Goal: Task Accomplishment & Management: Manage account settings

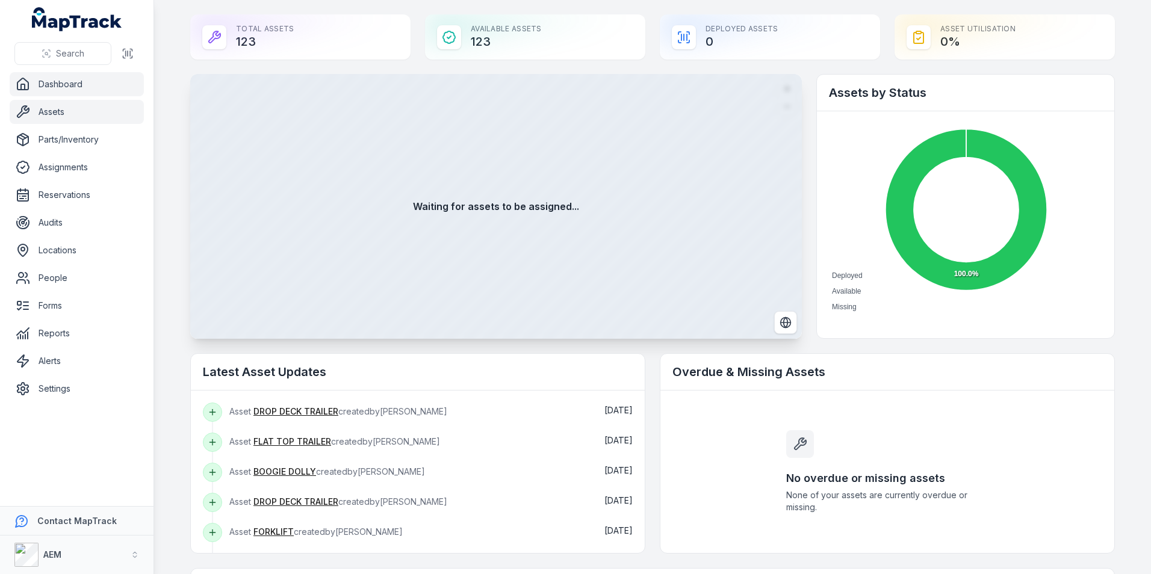
click at [34, 121] on link "Assets" at bounding box center [77, 112] width 134 height 24
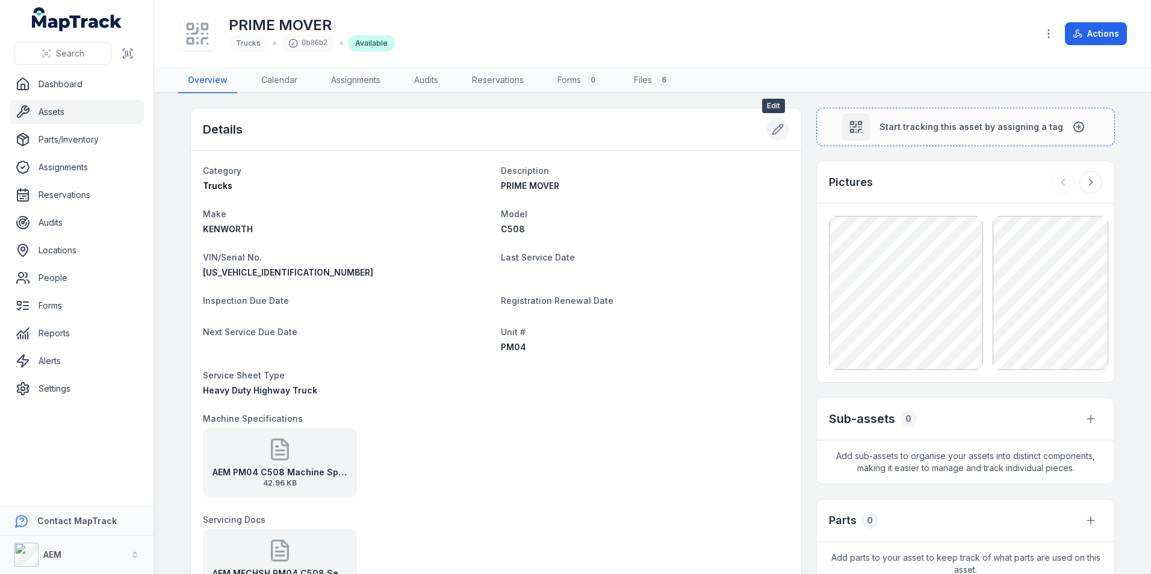
click at [775, 125] on icon at bounding box center [778, 129] width 12 height 12
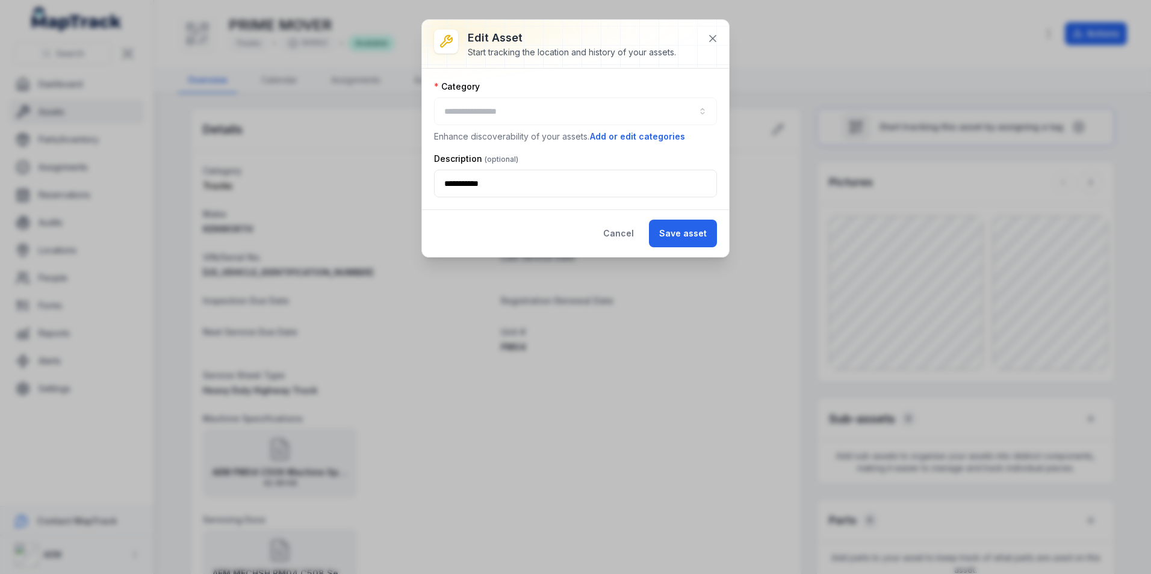
type input "******"
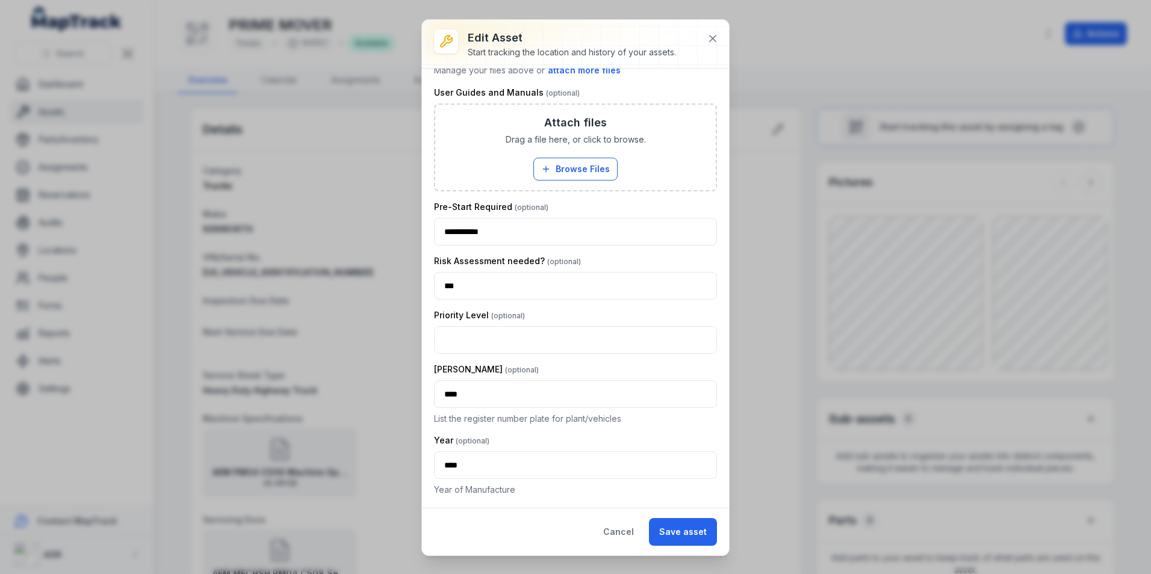
scroll to position [971, 0]
click at [710, 34] on icon at bounding box center [713, 39] width 12 height 12
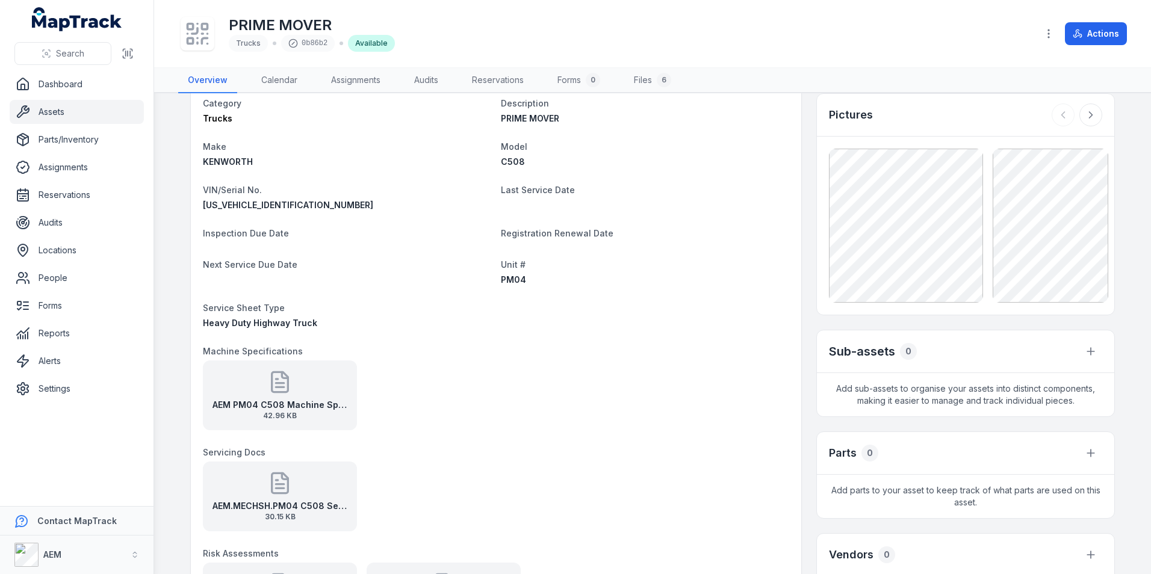
scroll to position [0, 0]
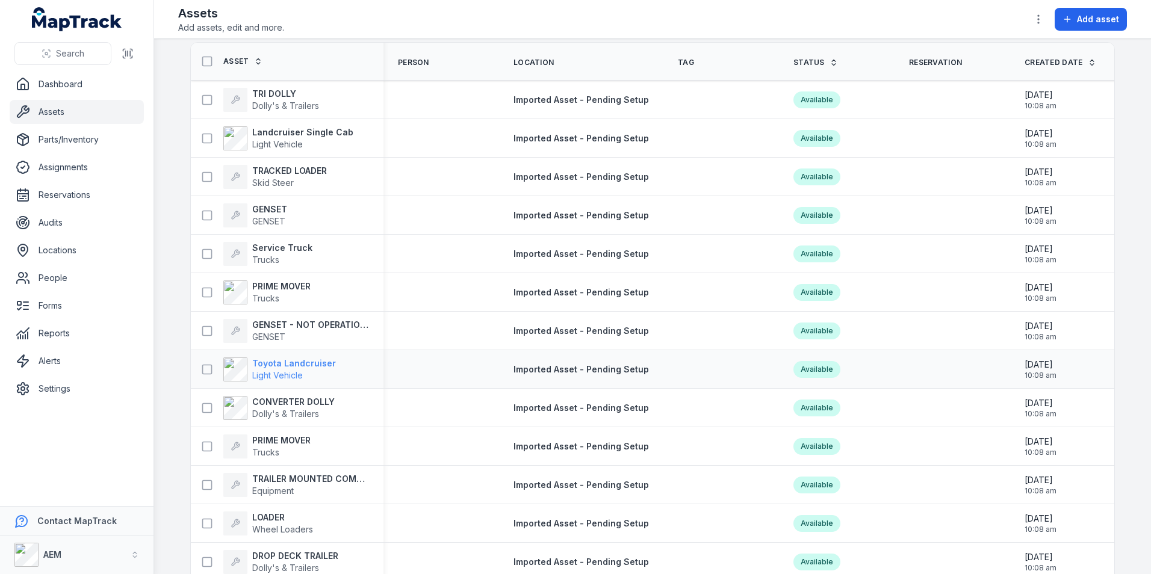
scroll to position [60, 0]
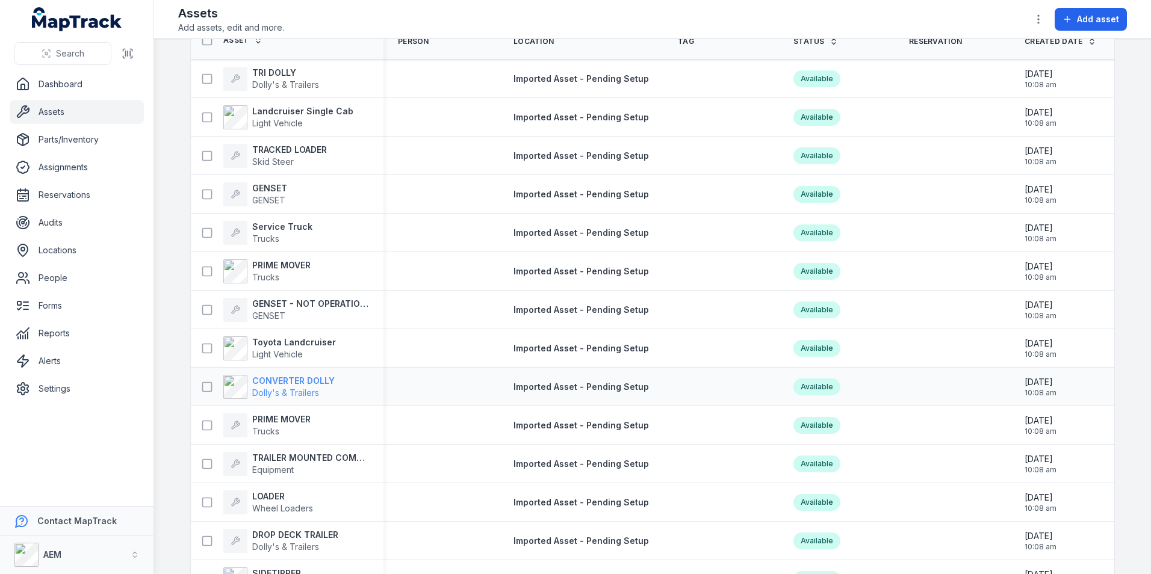
click at [270, 375] on strong "CONVERTER DOLLY" at bounding box center [293, 381] width 82 height 12
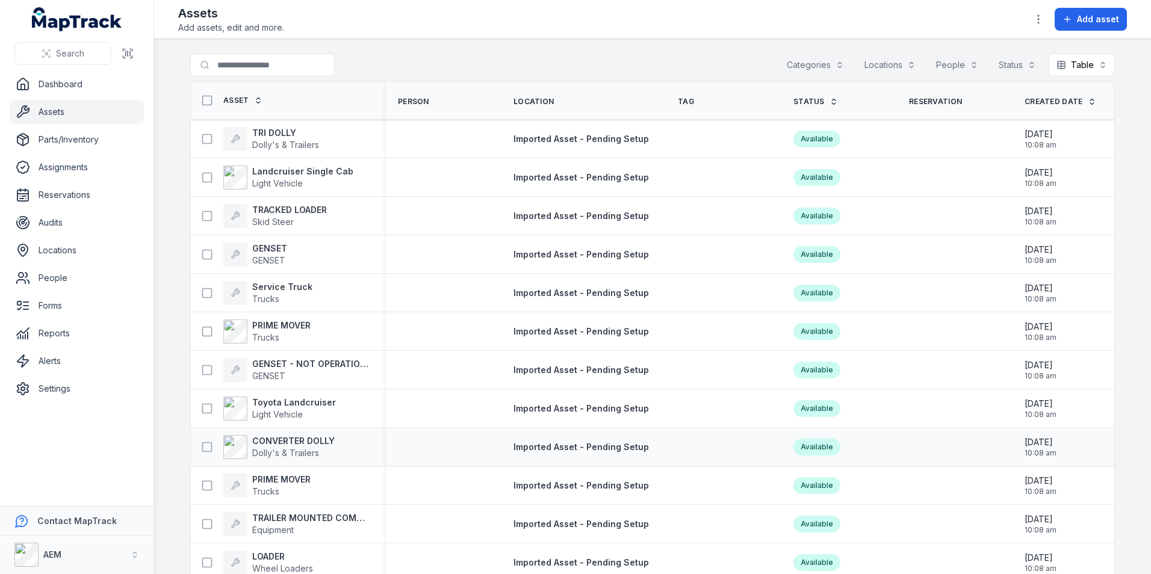
click at [282, 434] on div "CONVERTER [PERSON_NAME]'s & Trailers" at bounding box center [287, 447] width 193 height 34
click at [285, 438] on strong "CONVERTER DOLLY" at bounding box center [293, 441] width 82 height 12
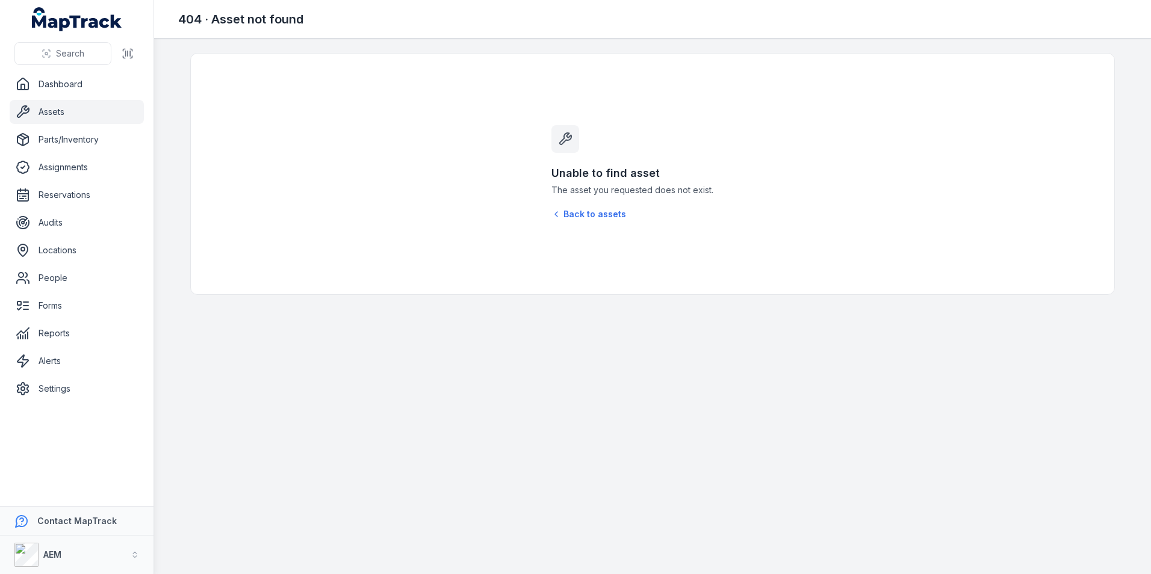
click at [590, 226] on div "Unable to find asset The asset you requested does not exist. Back to assets" at bounding box center [652, 174] width 231 height 241
click at [590, 219] on link "Back to assets" at bounding box center [588, 214] width 75 height 12
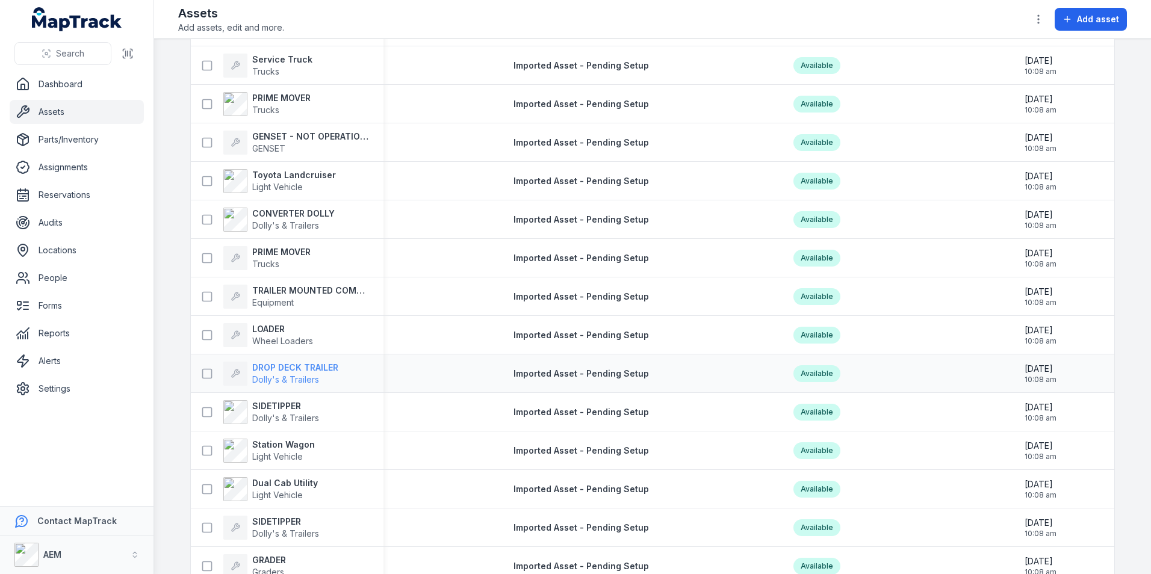
scroll to position [241, 0]
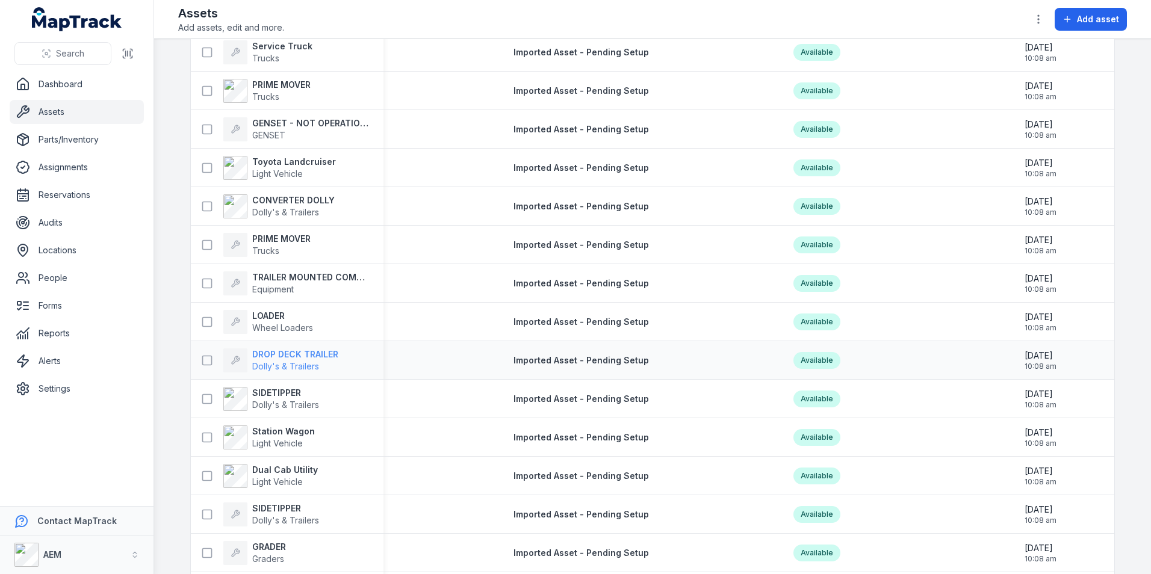
click at [303, 353] on strong "DROP DECK TRAILER" at bounding box center [295, 355] width 86 height 12
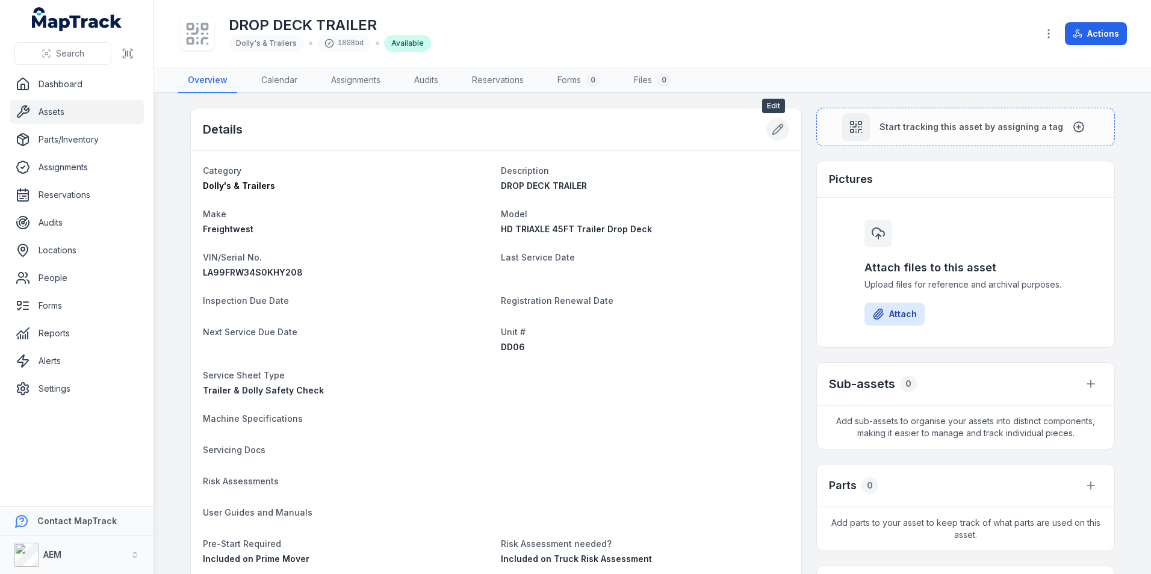
click at [780, 127] on button at bounding box center [777, 129] width 23 height 23
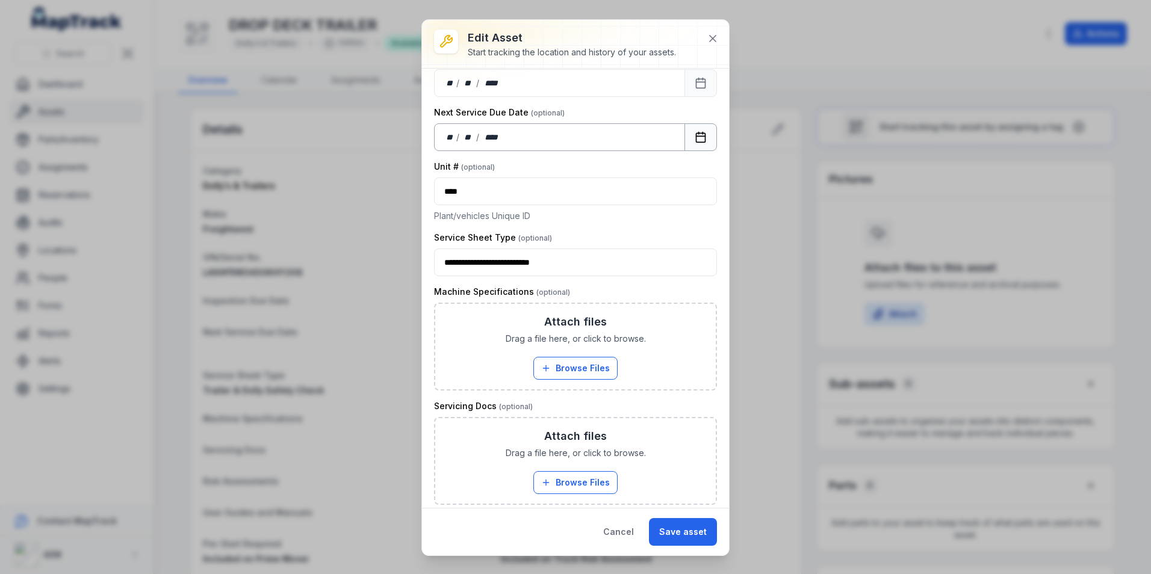
scroll to position [662, 0]
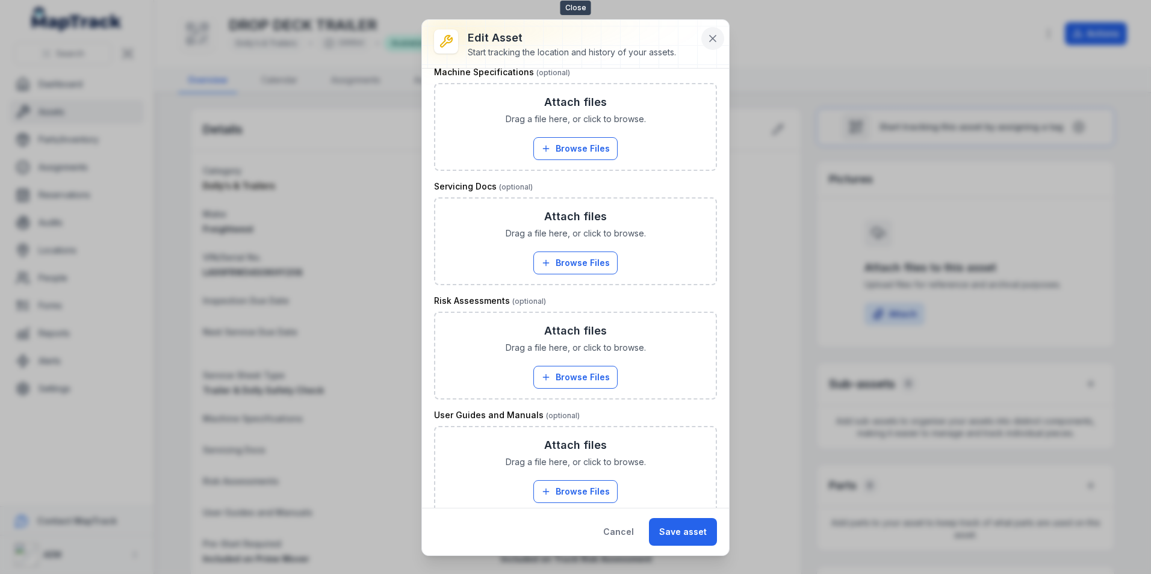
click at [712, 39] on icon at bounding box center [713, 39] width 12 height 12
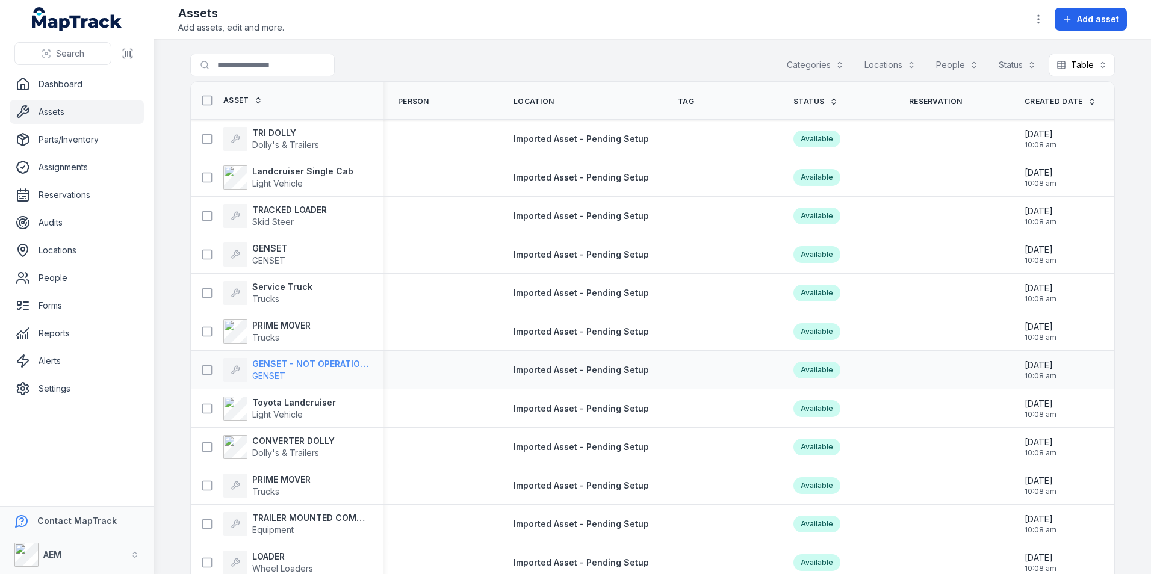
scroll to position [120, 0]
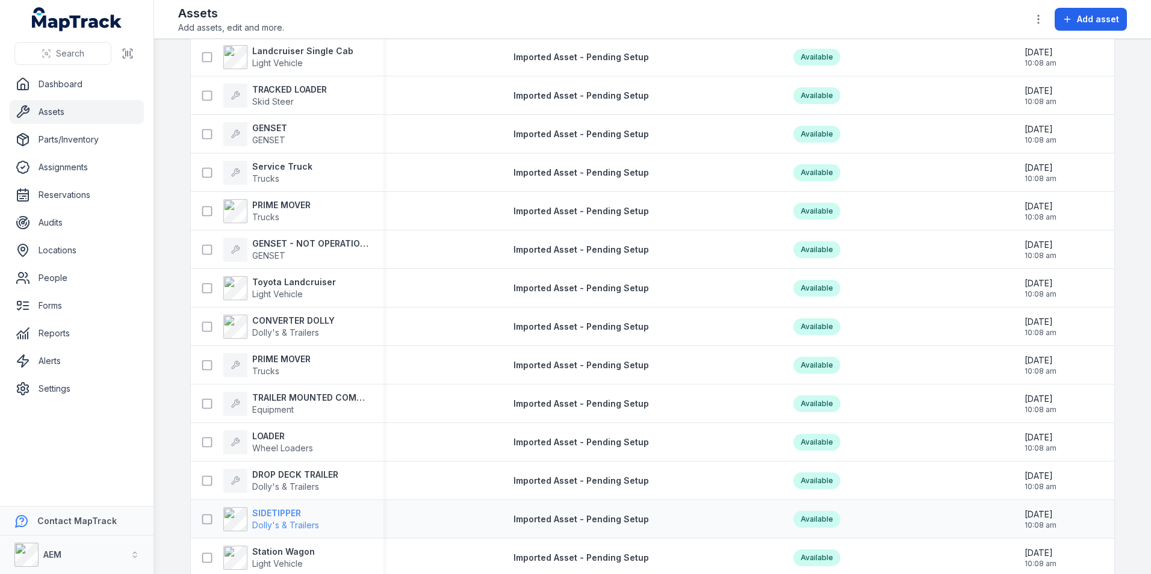
click at [266, 511] on strong "SIDETIPPER" at bounding box center [285, 514] width 67 height 12
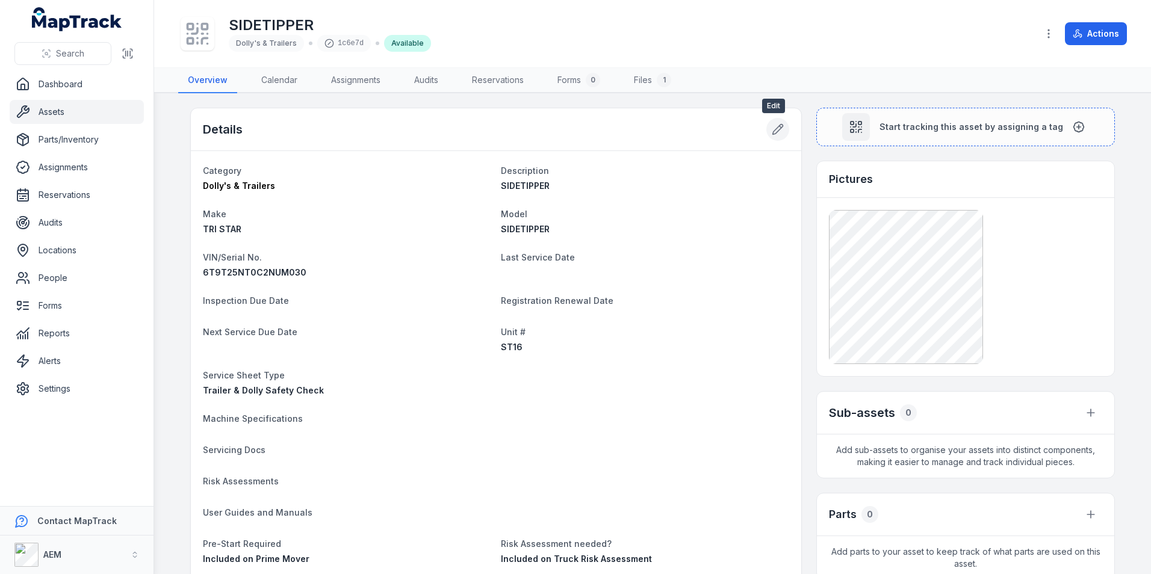
click at [779, 132] on icon at bounding box center [778, 129] width 12 height 12
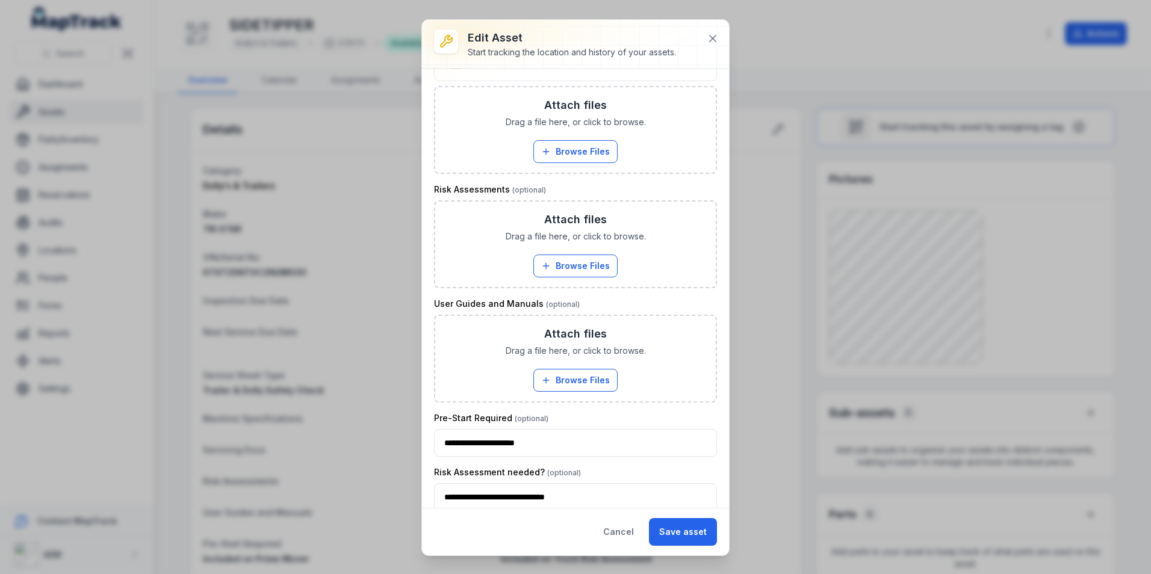
scroll to position [843, 0]
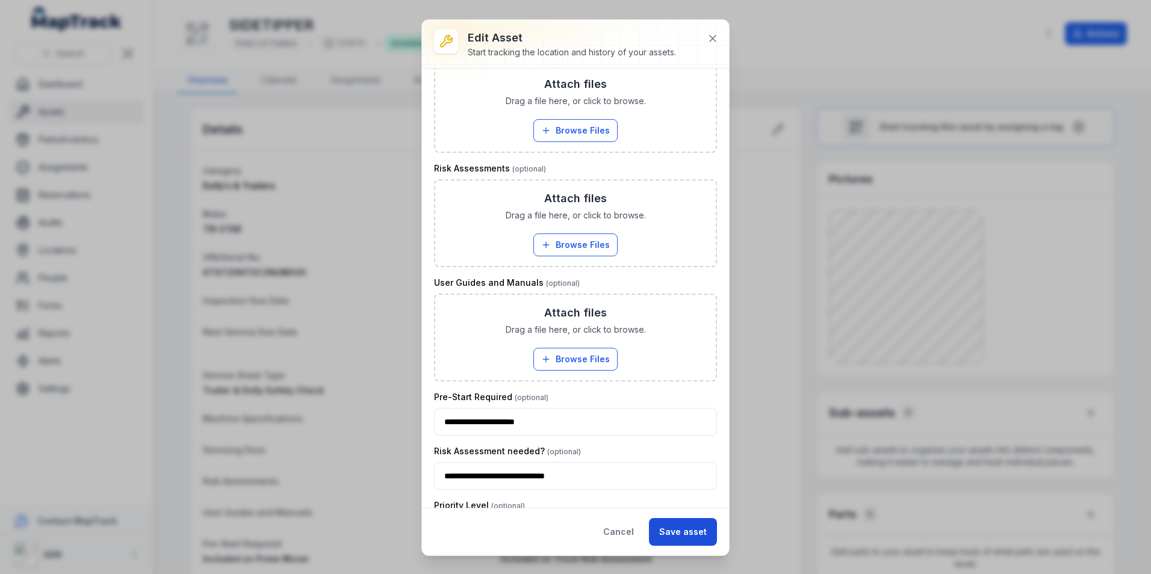
click at [706, 529] on button "Save asset" at bounding box center [683, 532] width 68 height 28
